Goal: Answer question/provide support: Share knowledge or assist other users

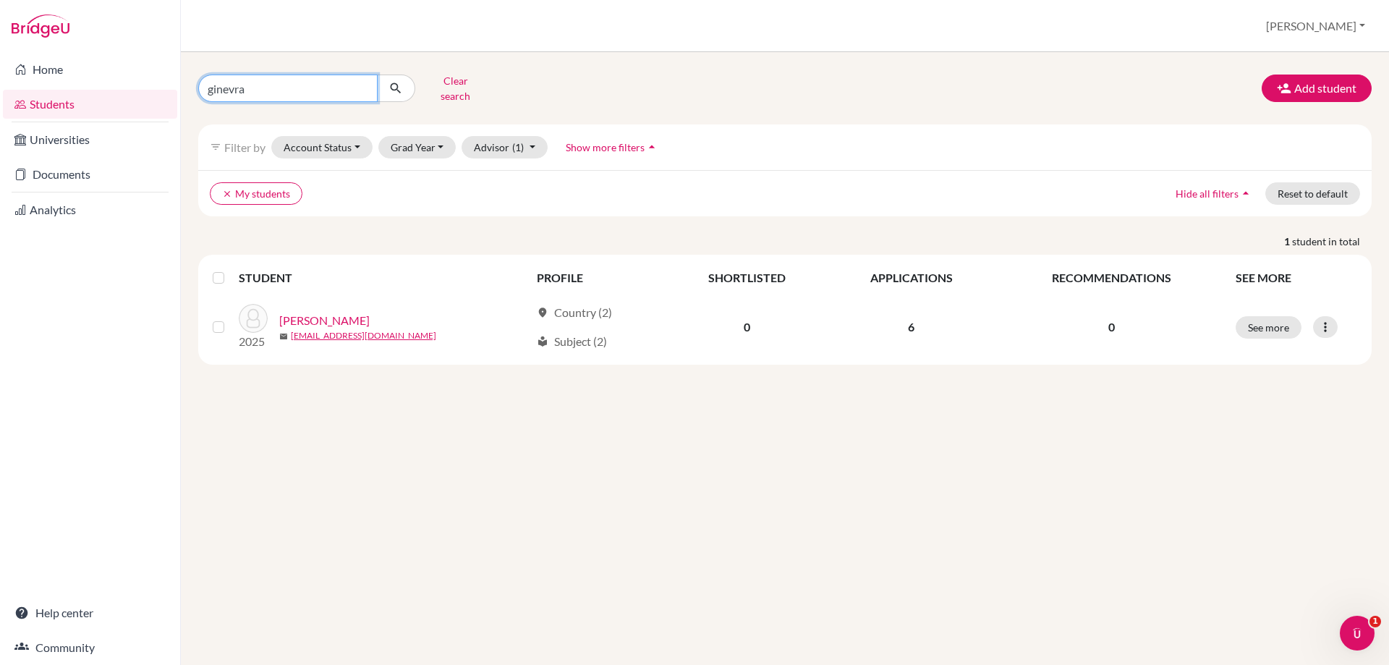
click at [252, 75] on input "ginevra" at bounding box center [287, 88] width 179 height 27
click at [90, 176] on link "Documents" at bounding box center [90, 174] width 174 height 29
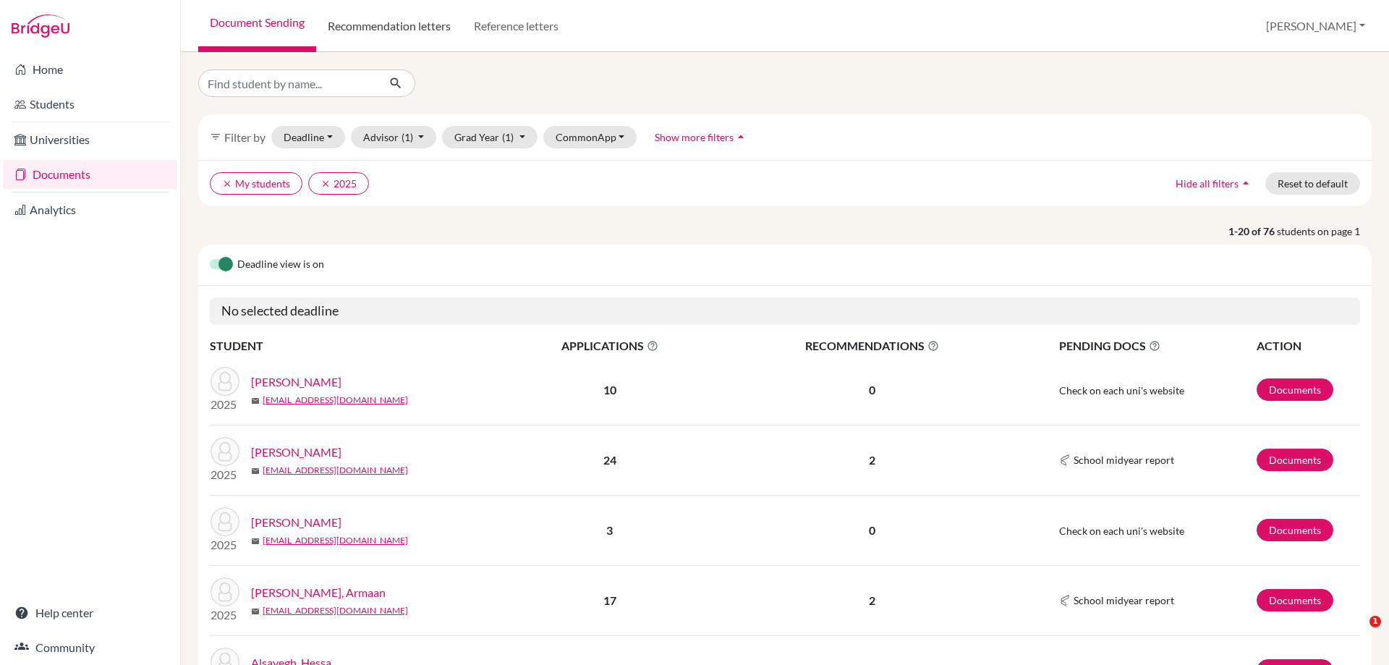
click at [410, 27] on link "Recommendation letters" at bounding box center [389, 26] width 146 height 52
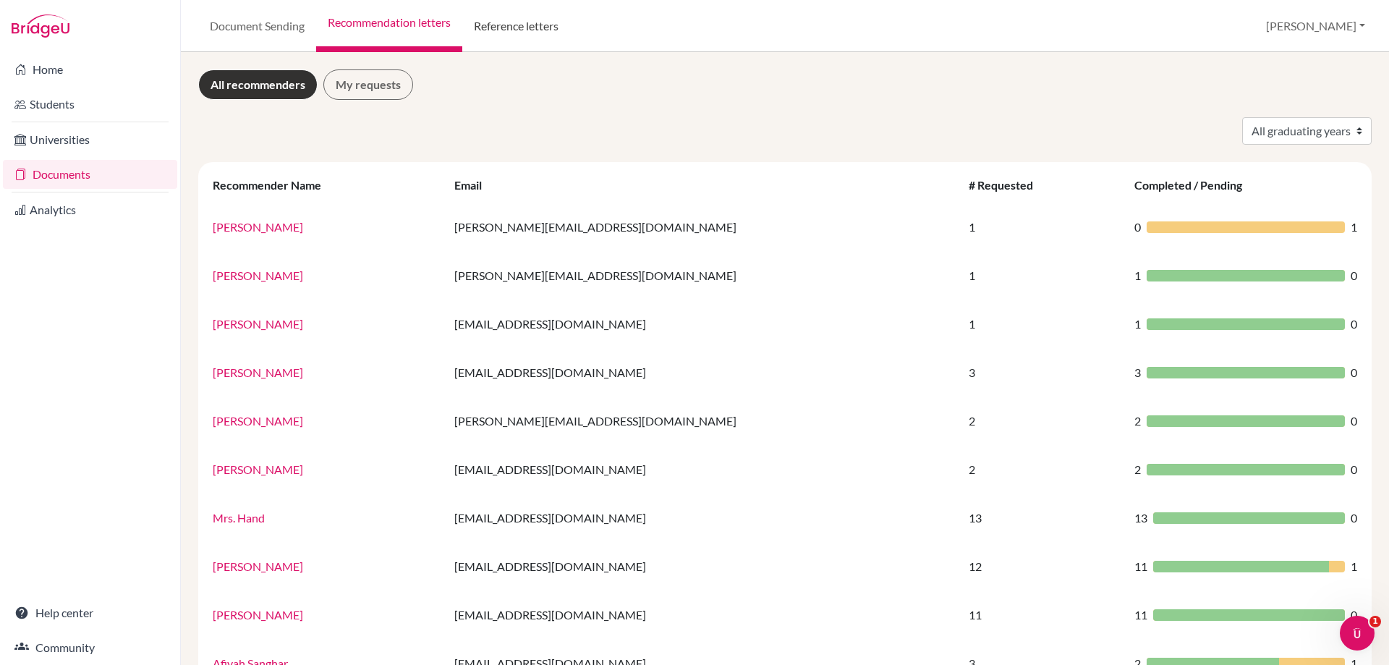
click at [500, 22] on link "Reference letters" at bounding box center [516, 26] width 108 height 52
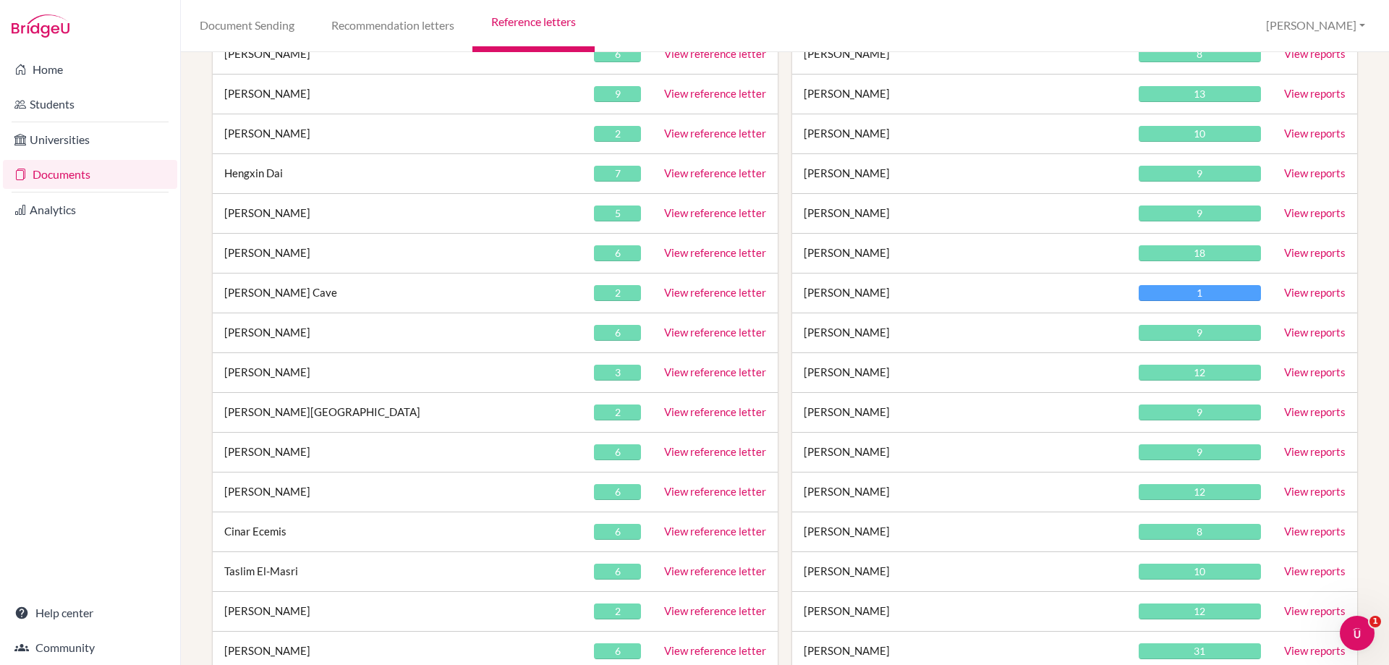
scroll to position [1447, 0]
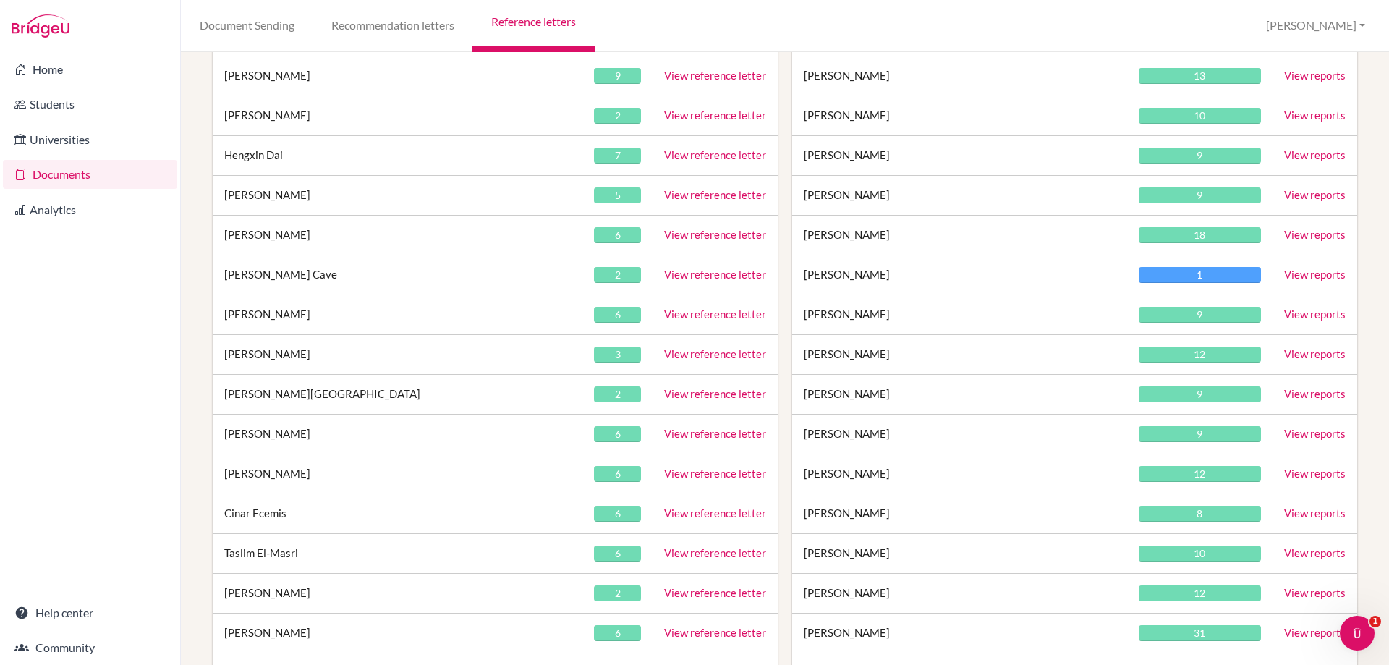
click at [689, 507] on link "View reference letter" at bounding box center [715, 512] width 102 height 13
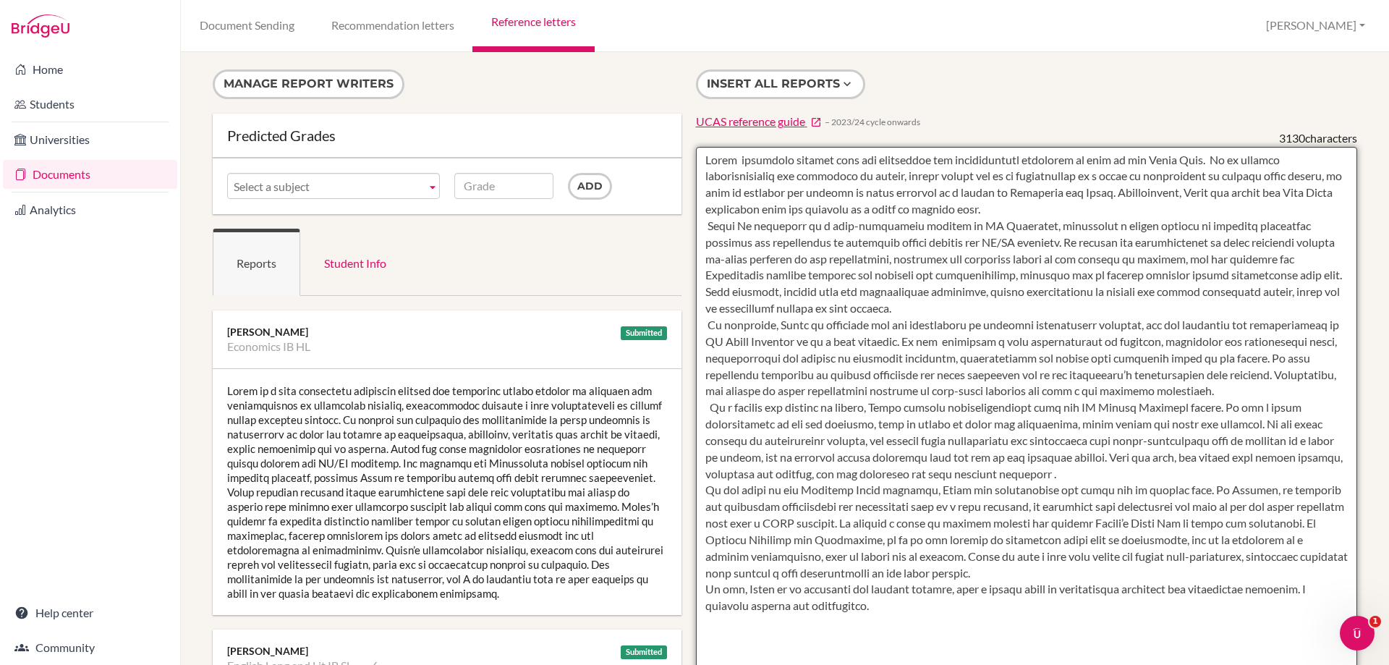
click at [820, 399] on textarea at bounding box center [1027, 565] width 662 height 836
